Goal: Task Accomplishment & Management: Manage account settings

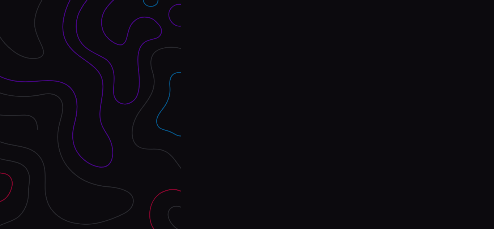
click at [247, 115] on div "Interpres Baseline & prioritize your security posture Email Login Visit Website" at bounding box center [337, 114] width 313 height 229
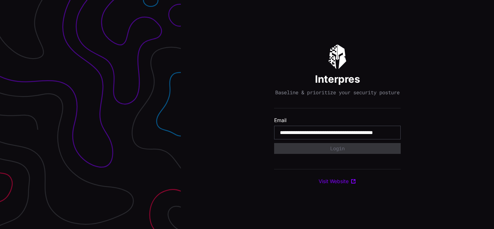
type input "**********"
click at [337, 136] on input "**********" at bounding box center [337, 132] width 115 height 7
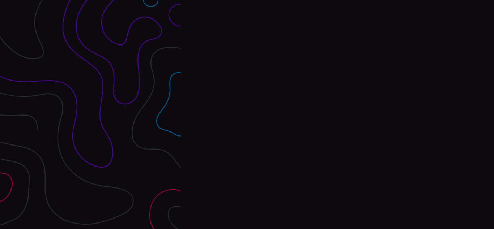
click at [247, 115] on div "Interpres Baseline & prioritize your security posture Email Login Visit Website" at bounding box center [337, 114] width 313 height 229
